Goal: Information Seeking & Learning: Learn about a topic

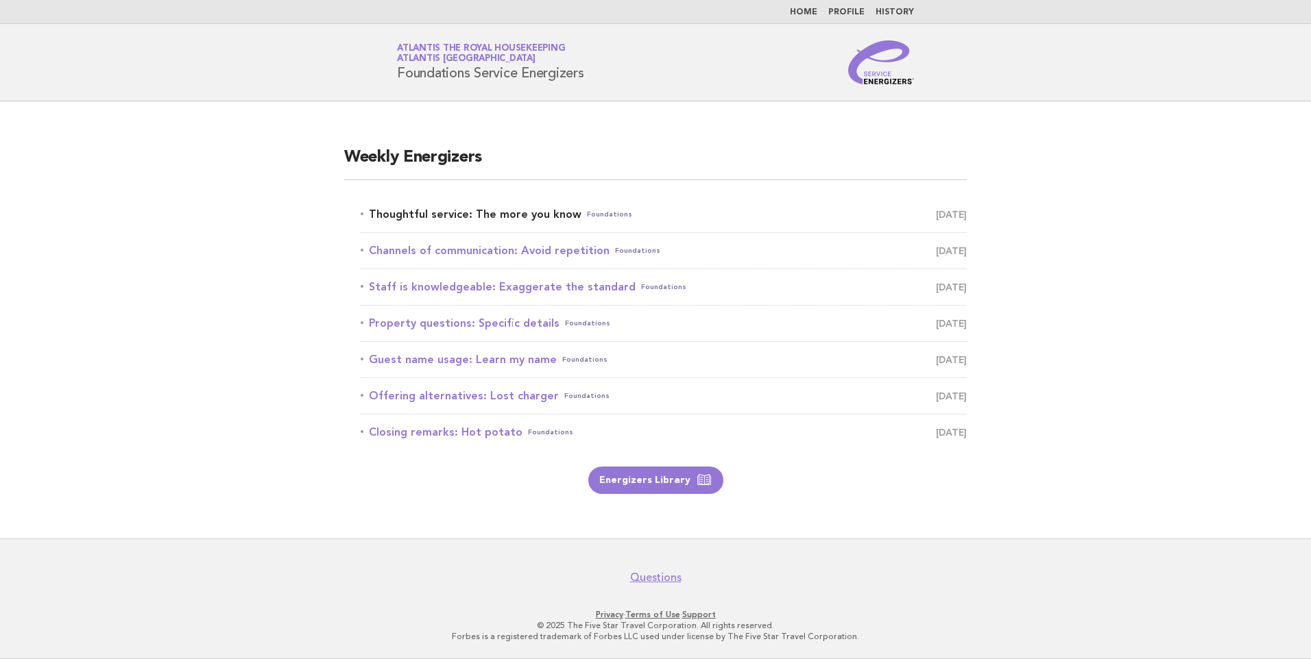
click at [557, 214] on link "Thoughtful service: The more you know Foundations [DATE]" at bounding box center [664, 214] width 606 height 19
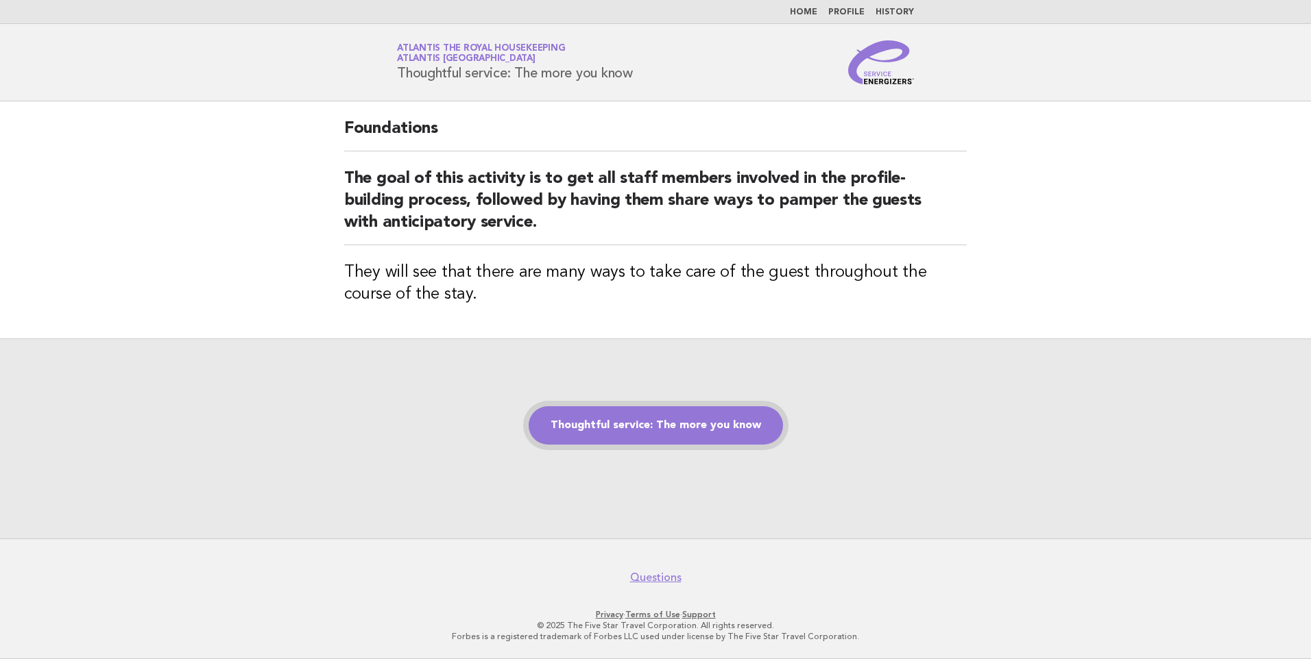
click at [665, 429] on link "Thoughtful service: The more you know" at bounding box center [655, 425] width 254 height 38
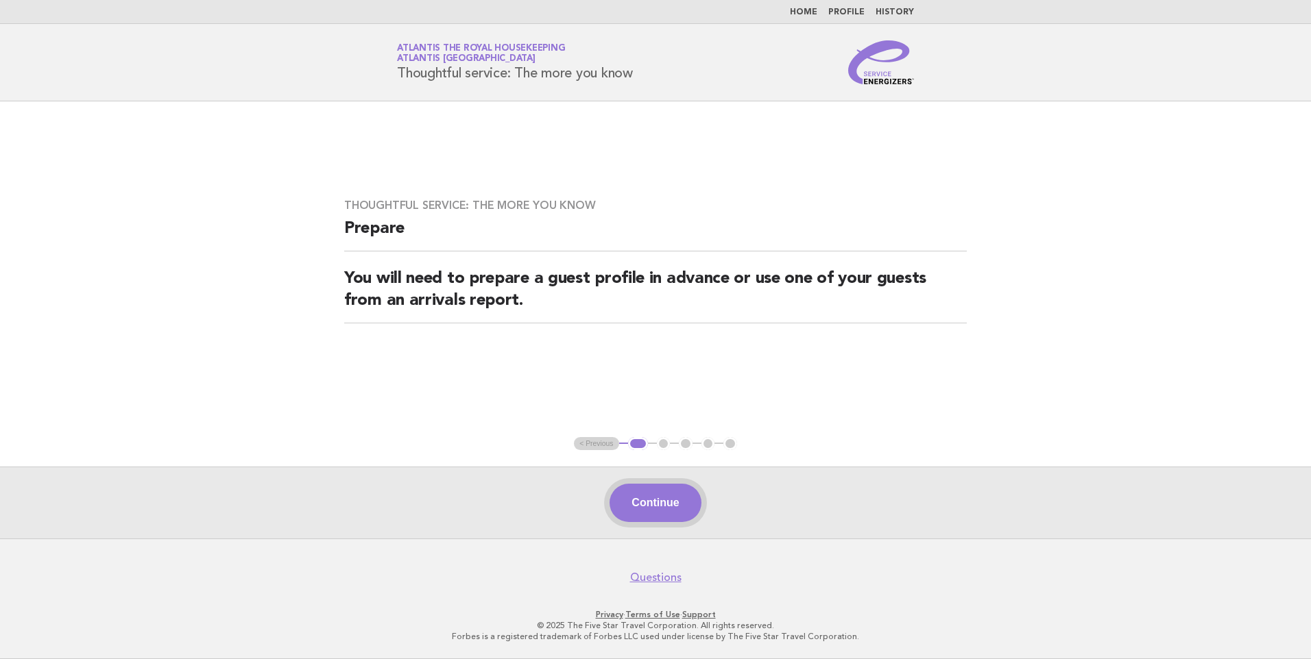
click at [627, 496] on button "Continue" at bounding box center [654, 503] width 91 height 38
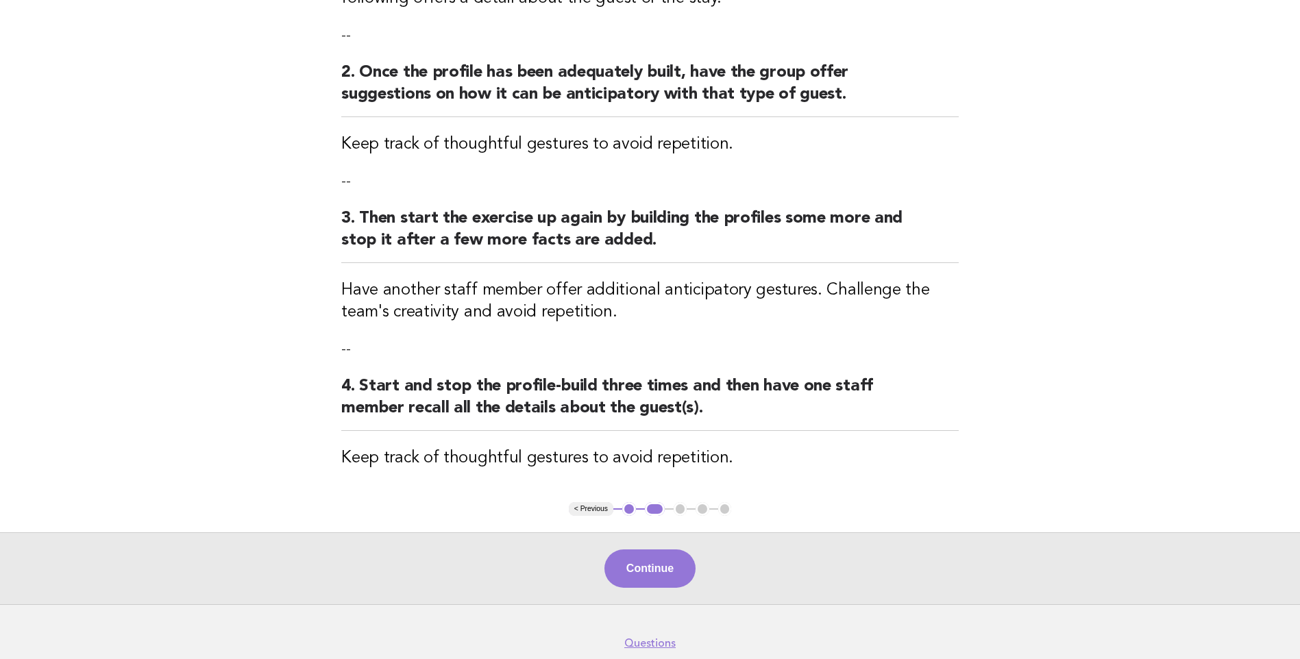
scroll to position [274, 0]
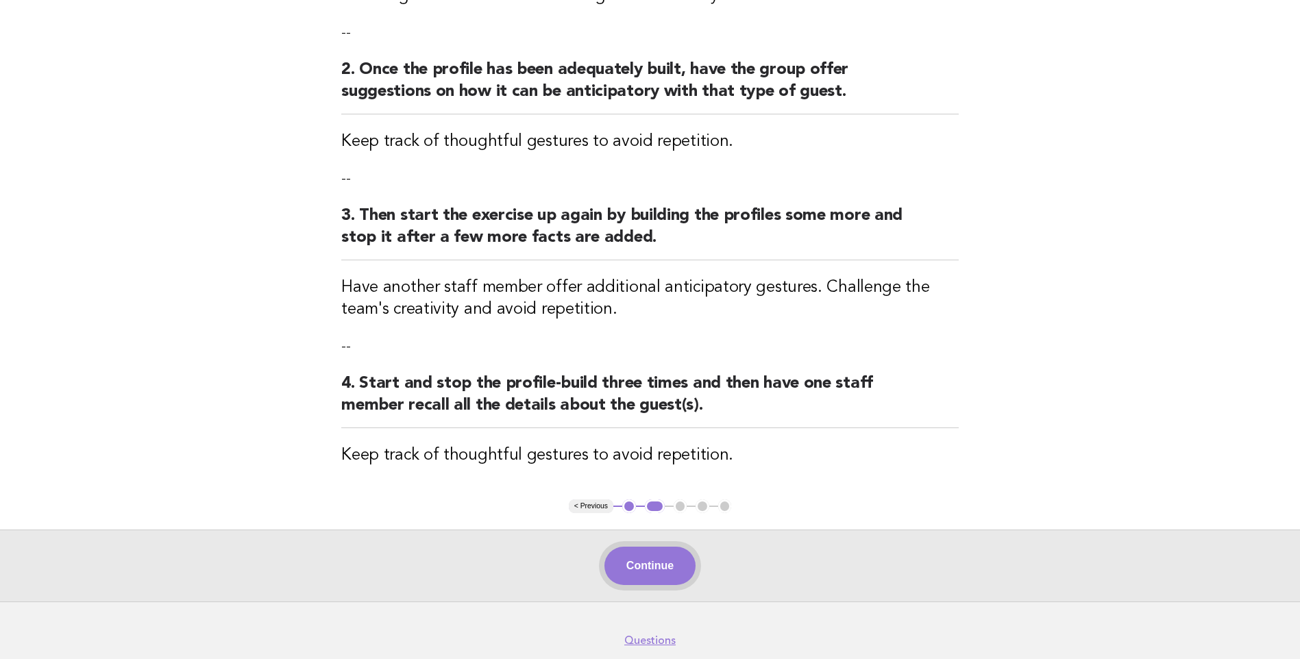
click at [638, 571] on button "Continue" at bounding box center [650, 566] width 91 height 38
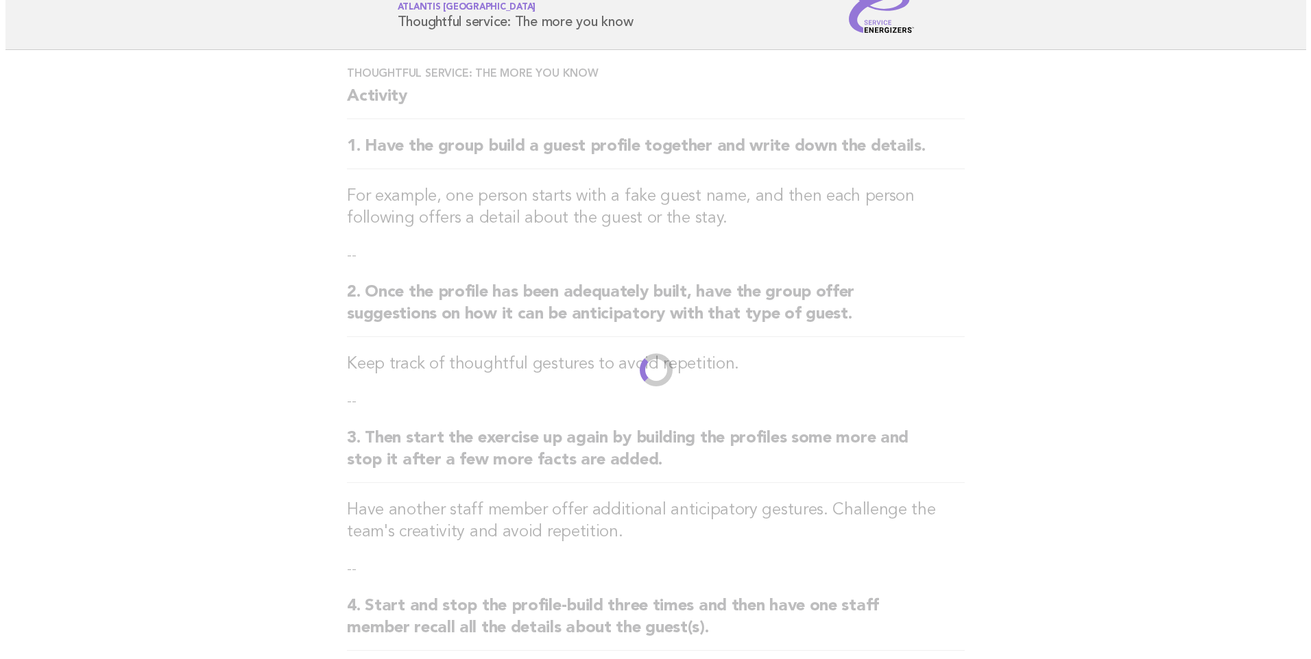
scroll to position [0, 0]
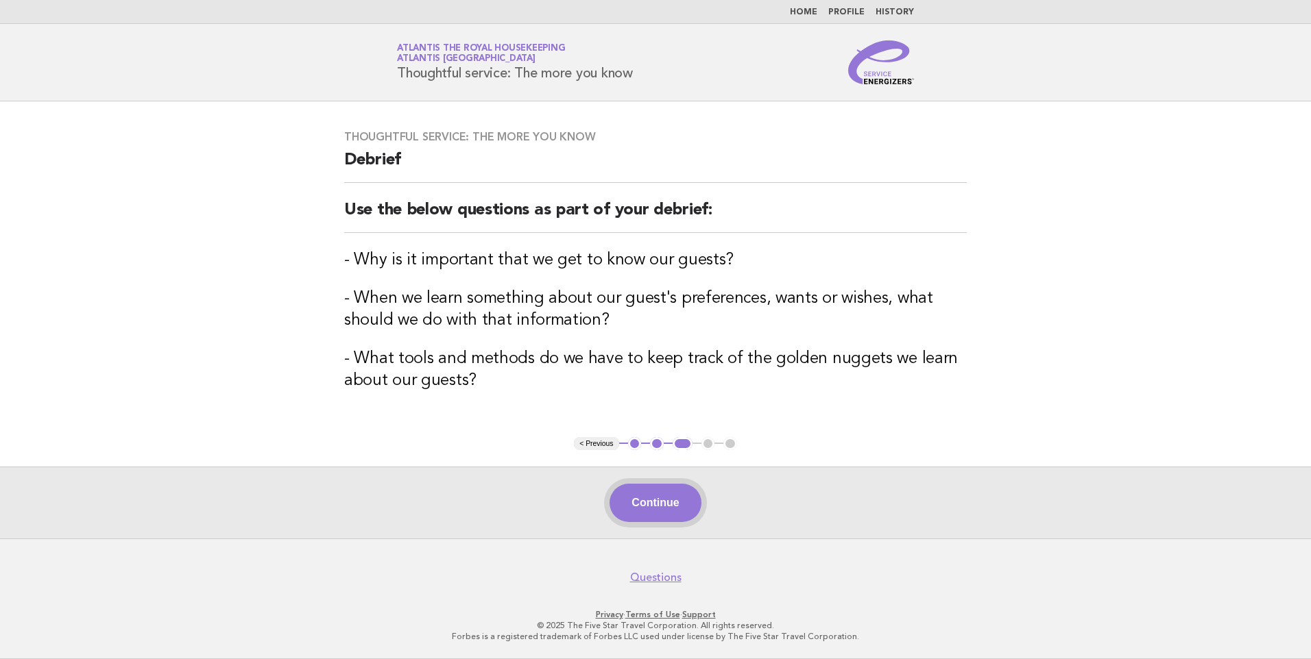
click at [634, 496] on button "Continue" at bounding box center [654, 503] width 91 height 38
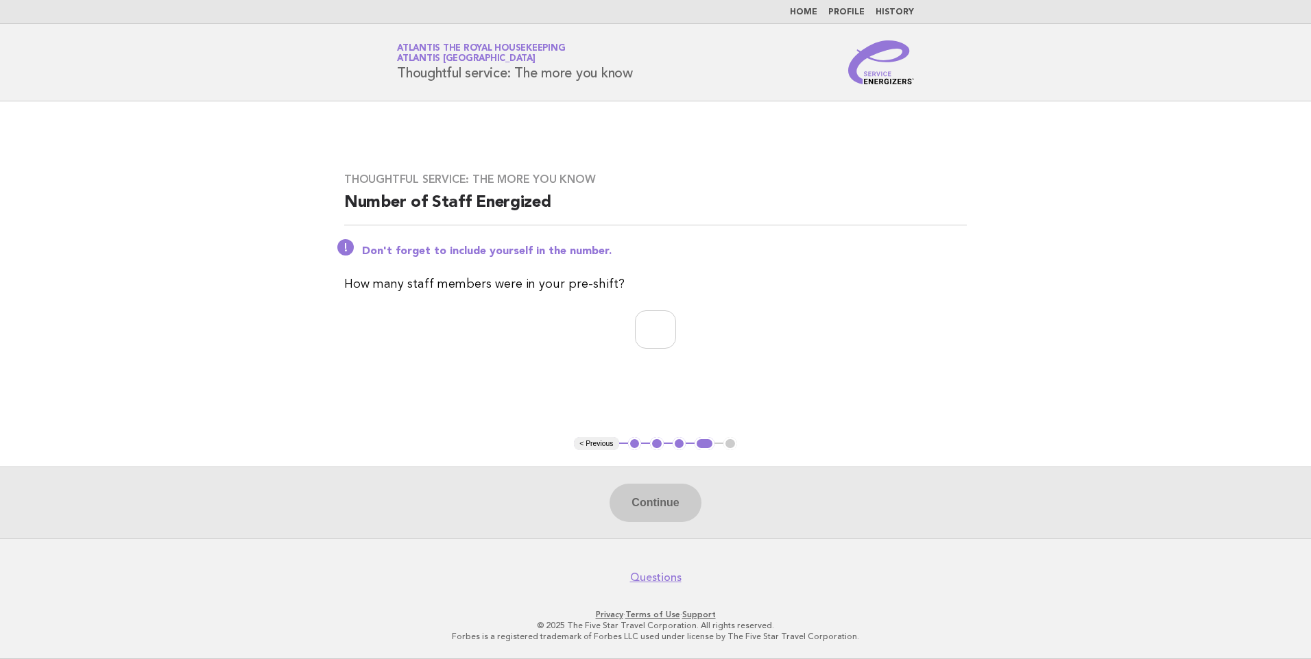
drag, startPoint x: 639, startPoint y: 66, endPoint x: 394, endPoint y: 89, distance: 245.7
click at [394, 89] on header "Service Energizers Atlantis the Royal Housekeeping Atlantis [GEOGRAPHIC_DATA] T…" at bounding box center [655, 62] width 1311 height 77
copy h1 "Thoughtful service: The more you know"
